Goal: Check status: Check status

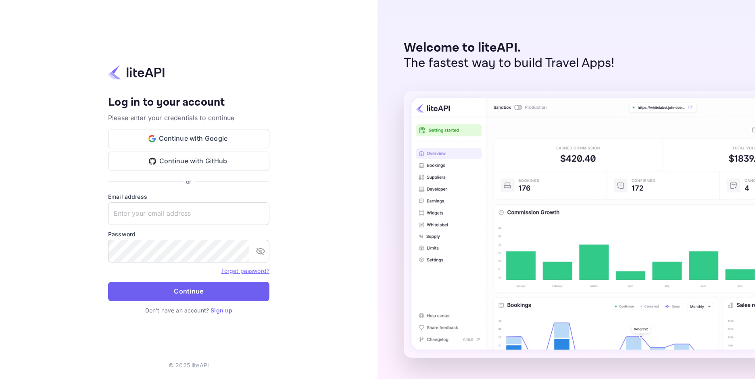
type input "[EMAIL_ADDRESS][DOMAIN_NAME]"
click at [169, 296] on button "Continue" at bounding box center [188, 291] width 161 height 19
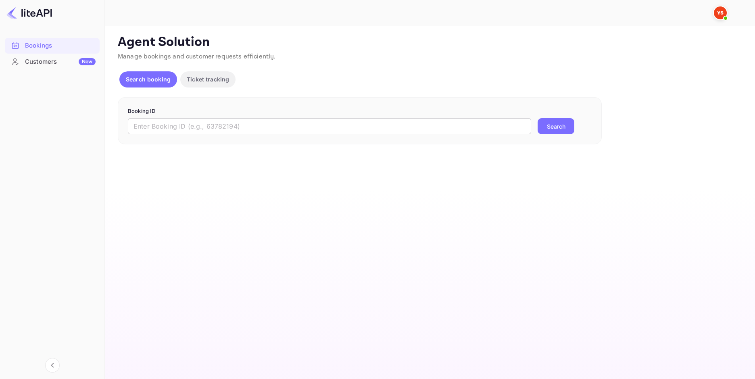
click at [321, 127] on input "text" at bounding box center [329, 126] width 403 height 16
paste input "9269327"
type input "9269327"
click at [553, 133] on button "Search" at bounding box center [556, 126] width 37 height 16
